Goal: Task Accomplishment & Management: Use online tool/utility

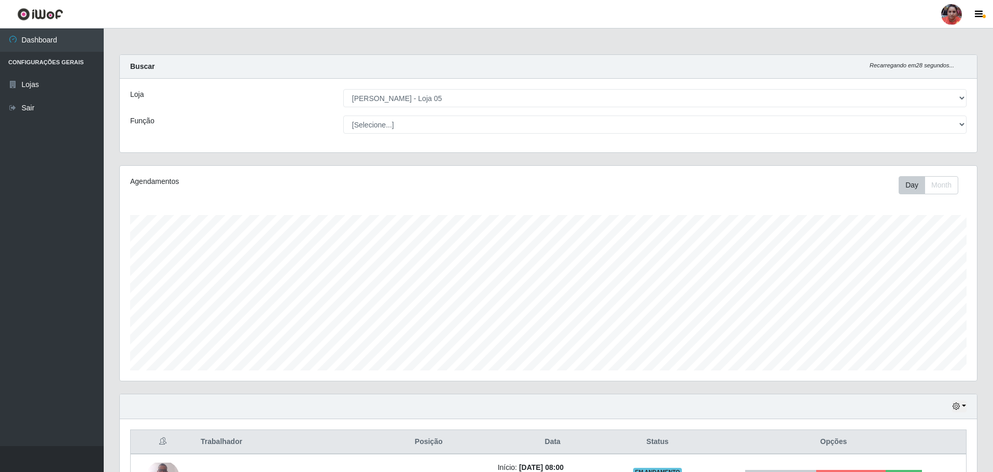
select select "252"
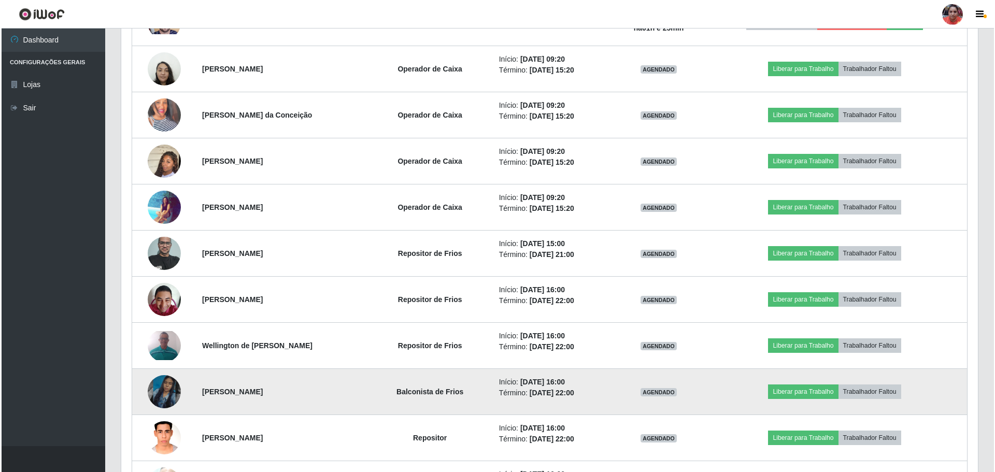
scroll to position [674, 0]
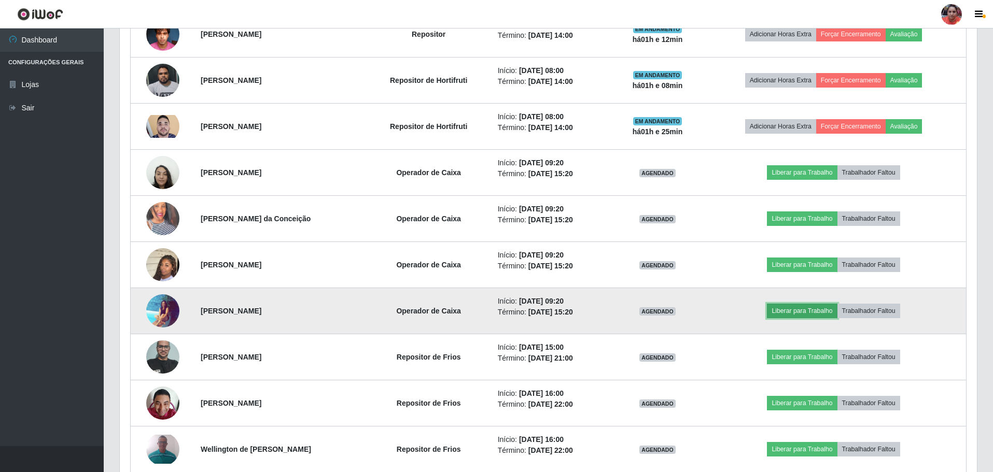
click at [796, 313] on button "Liberar para Trabalho" at bounding box center [802, 311] width 70 height 15
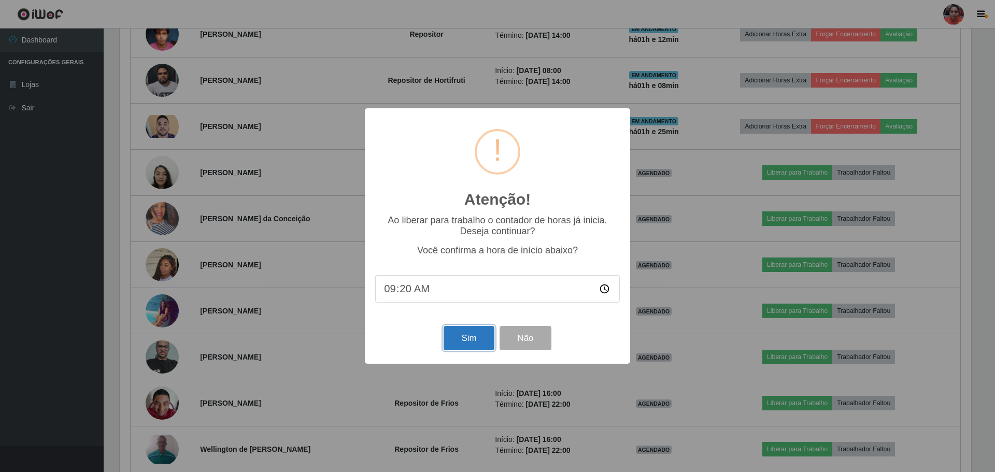
click at [456, 340] on button "Sim" at bounding box center [469, 338] width 50 height 24
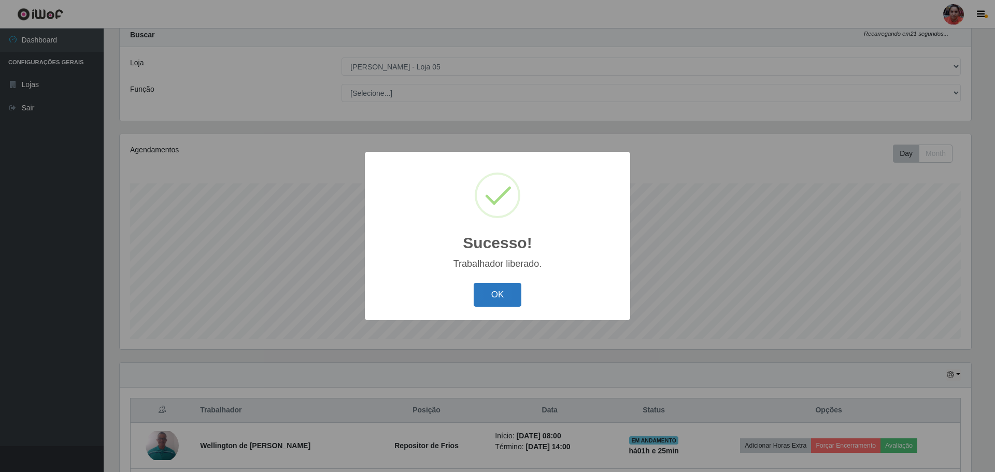
click at [517, 284] on button "OK" at bounding box center [498, 295] width 48 height 24
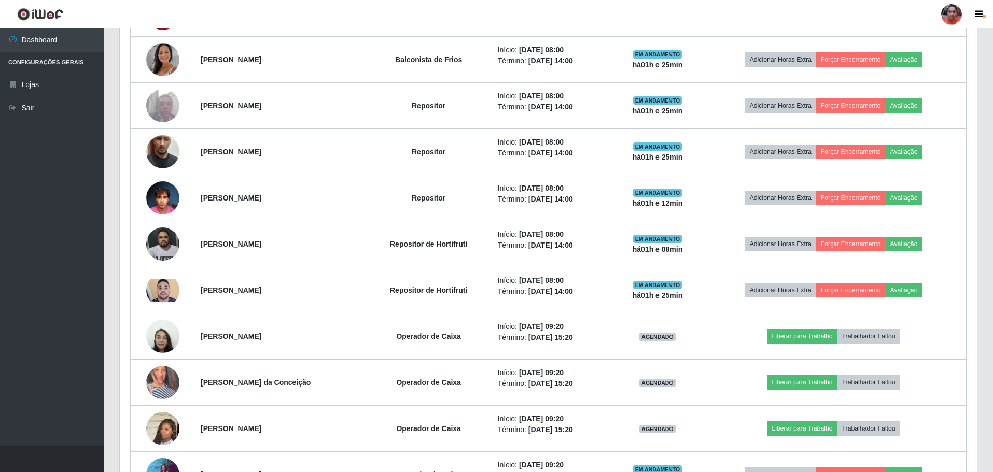
scroll to position [602, 0]
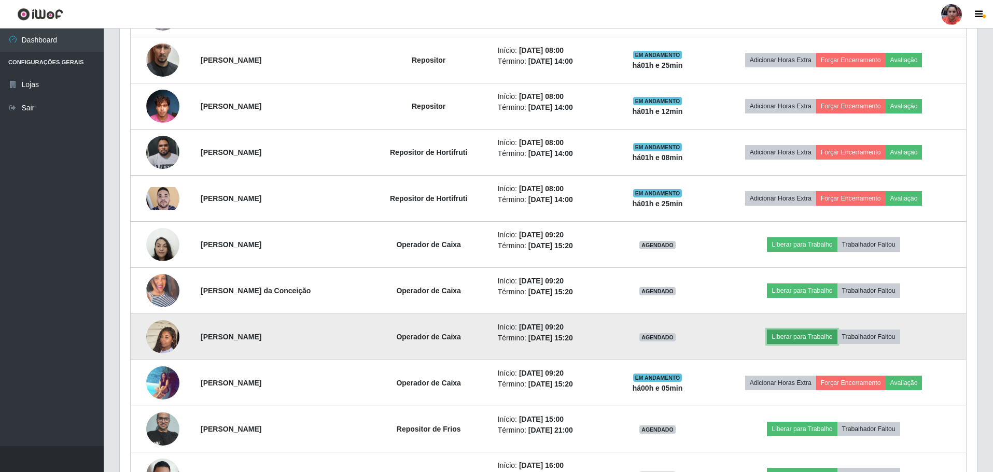
click at [798, 331] on button "Liberar para Trabalho" at bounding box center [802, 337] width 70 height 15
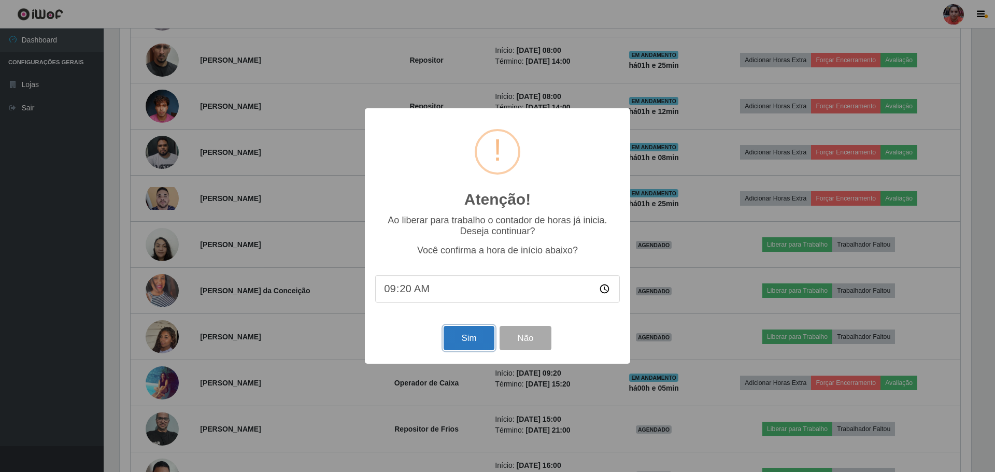
click at [455, 341] on button "Sim" at bounding box center [469, 338] width 50 height 24
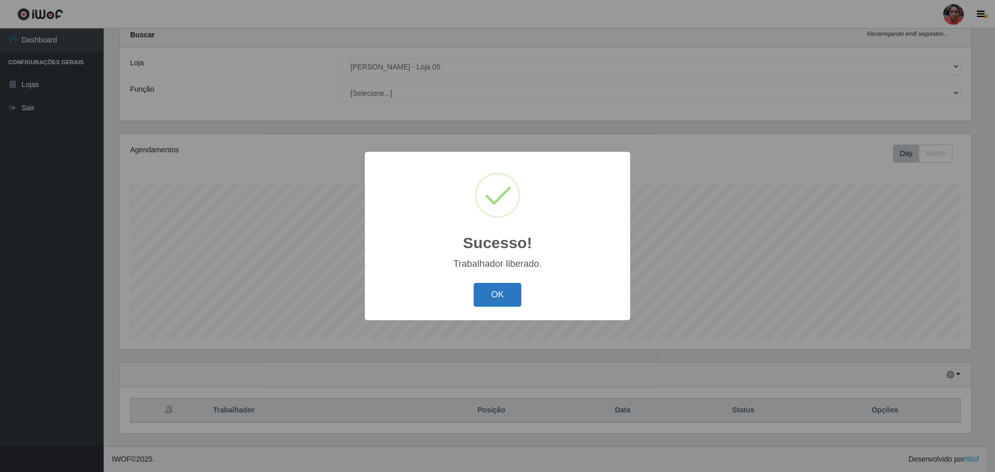
click at [512, 294] on button "OK" at bounding box center [498, 295] width 48 height 24
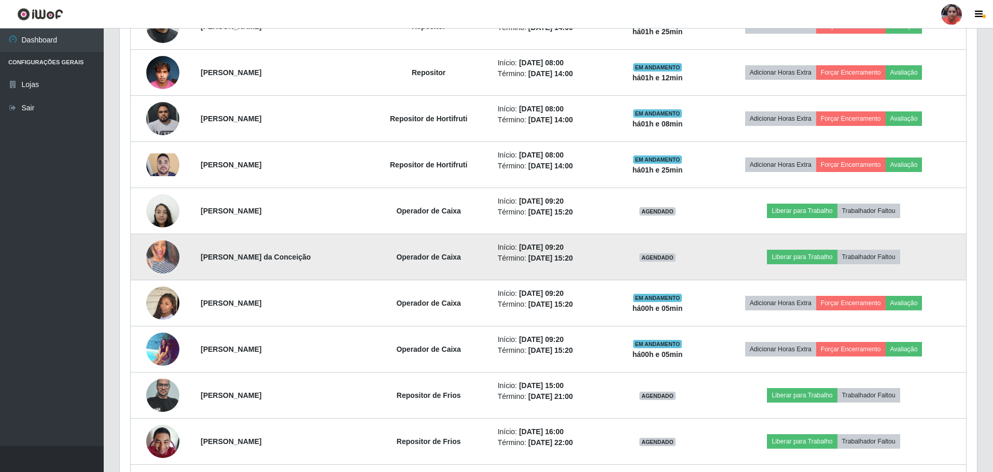
scroll to position [654, 0]
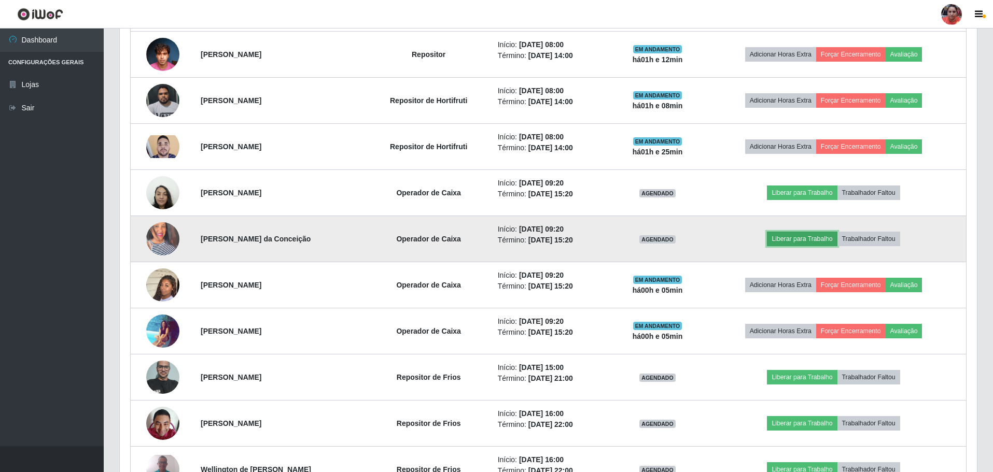
click at [807, 233] on button "Liberar para Trabalho" at bounding box center [802, 239] width 70 height 15
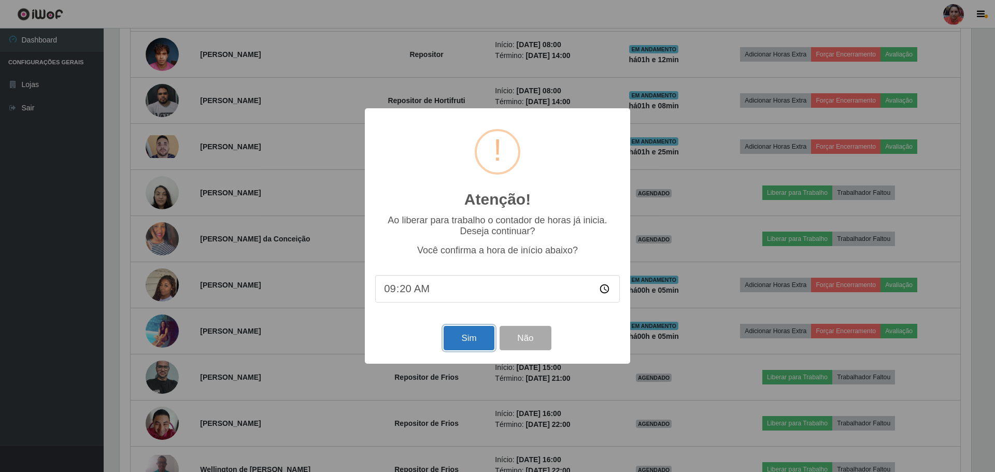
click at [473, 335] on button "Sim" at bounding box center [469, 338] width 50 height 24
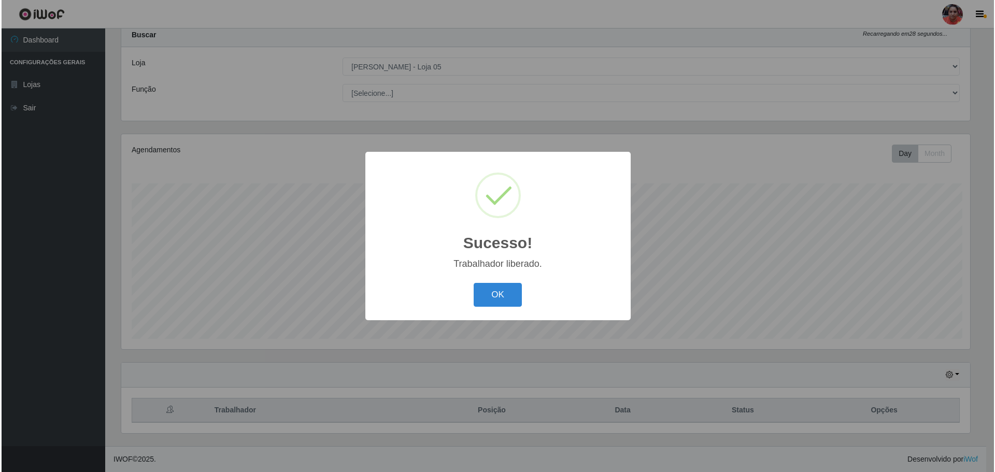
scroll to position [0, 0]
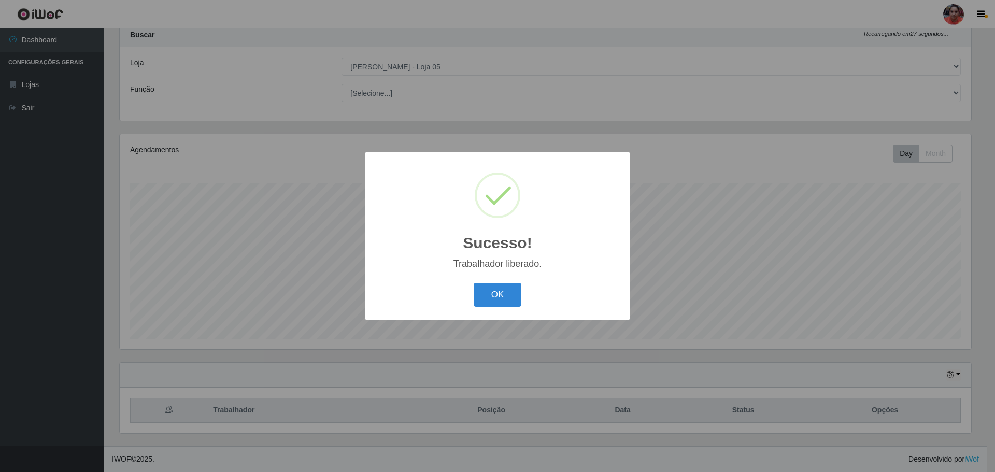
click at [501, 281] on div "OK Cancel" at bounding box center [497, 295] width 245 height 30
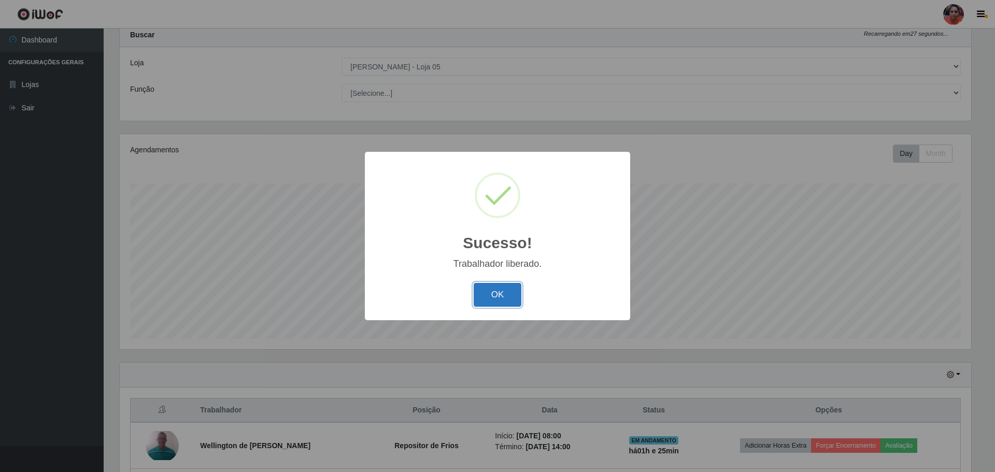
click at [500, 288] on button "OK" at bounding box center [498, 295] width 48 height 24
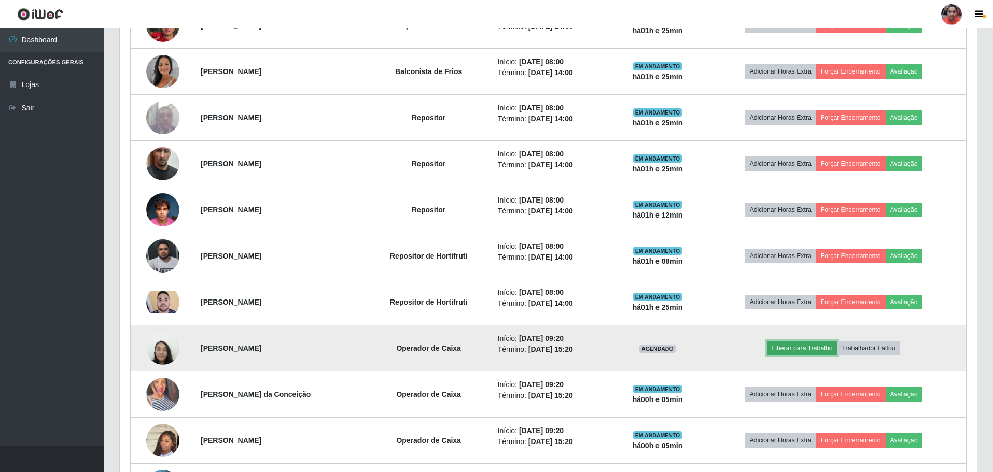
click at [811, 347] on button "Liberar para Trabalho" at bounding box center [802, 348] width 70 height 15
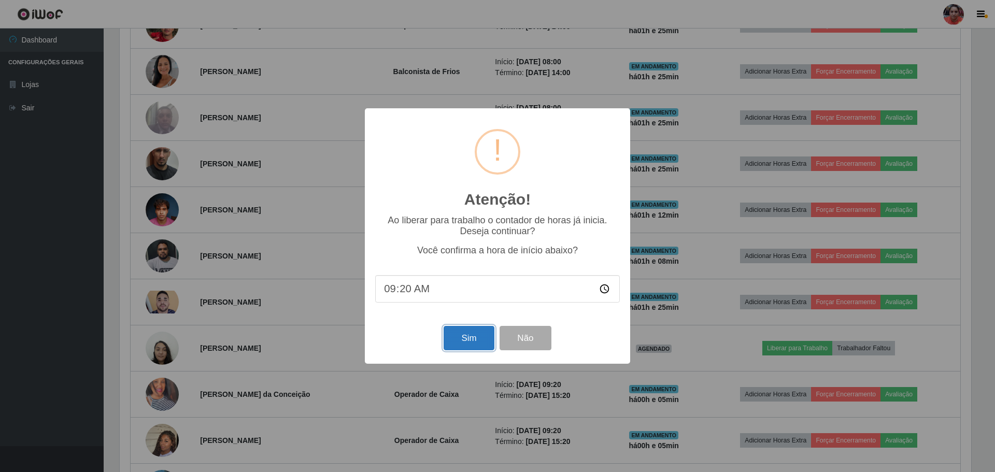
click at [473, 340] on button "Sim" at bounding box center [469, 338] width 50 height 24
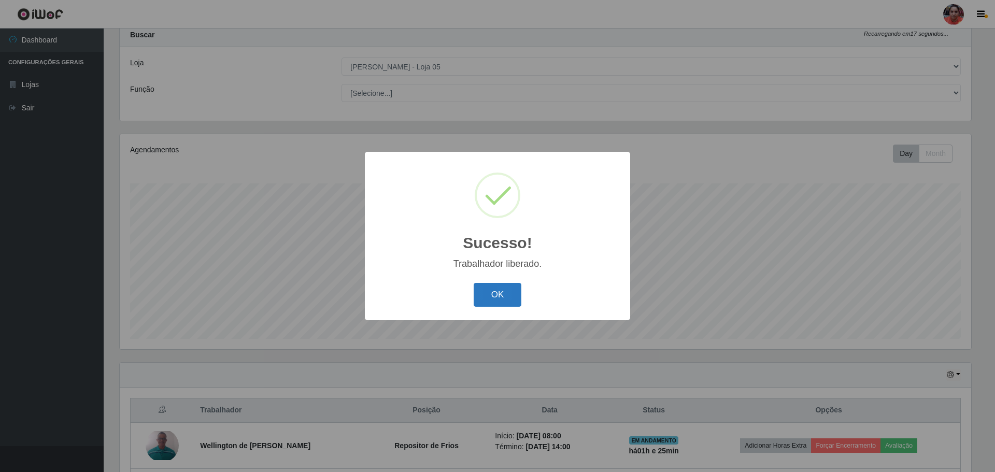
click at [494, 299] on button "OK" at bounding box center [498, 295] width 48 height 24
